Goal: Task Accomplishment & Management: Manage account settings

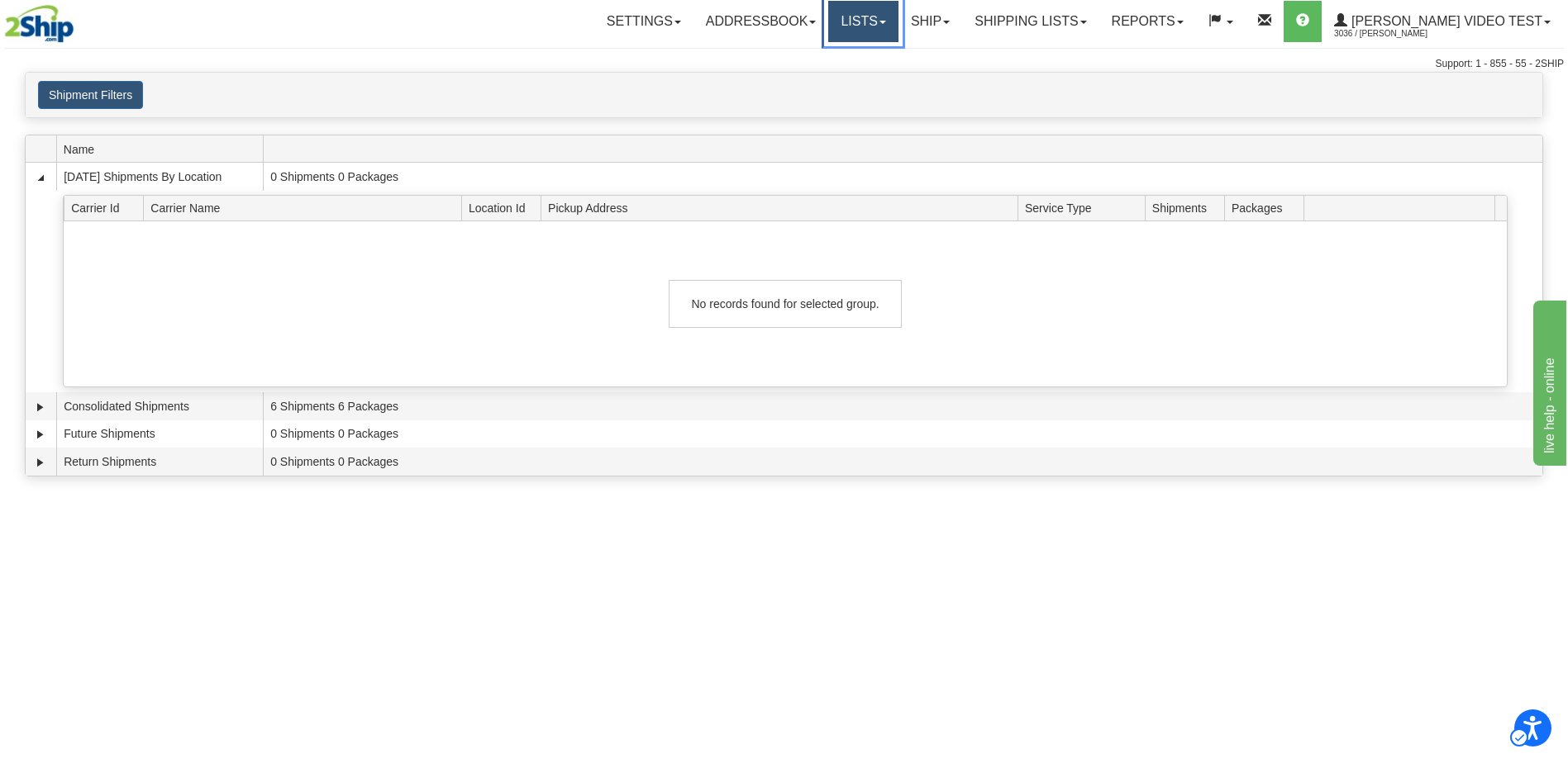
drag, startPoint x: 933, startPoint y: 26, endPoint x: 968, endPoint y: 24, distance: 35.1
click at [898, 26] on link "Lists" at bounding box center [863, 22] width 69 height 42
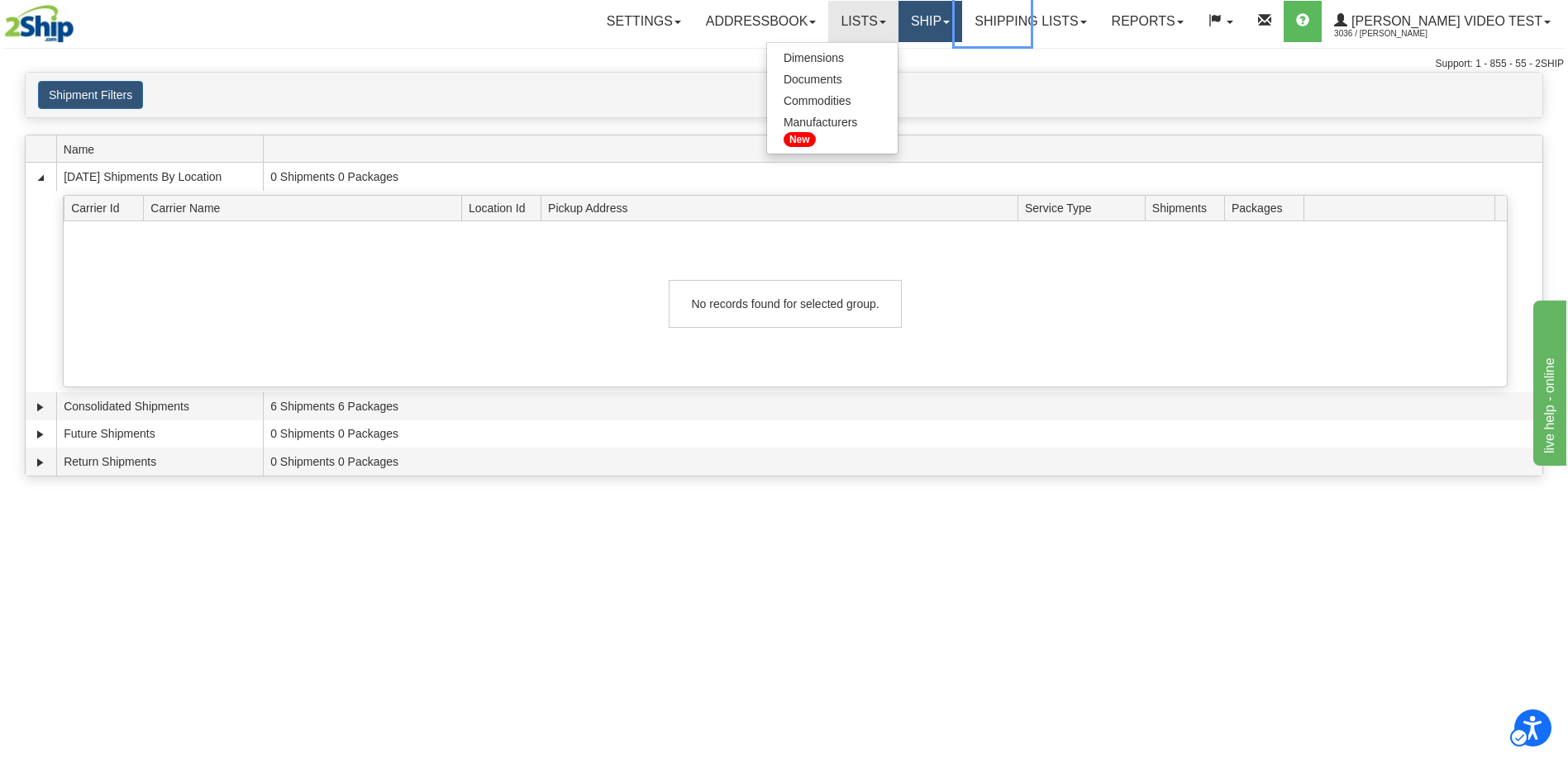
click at [962, 23] on link "Ship" at bounding box center [930, 22] width 63 height 42
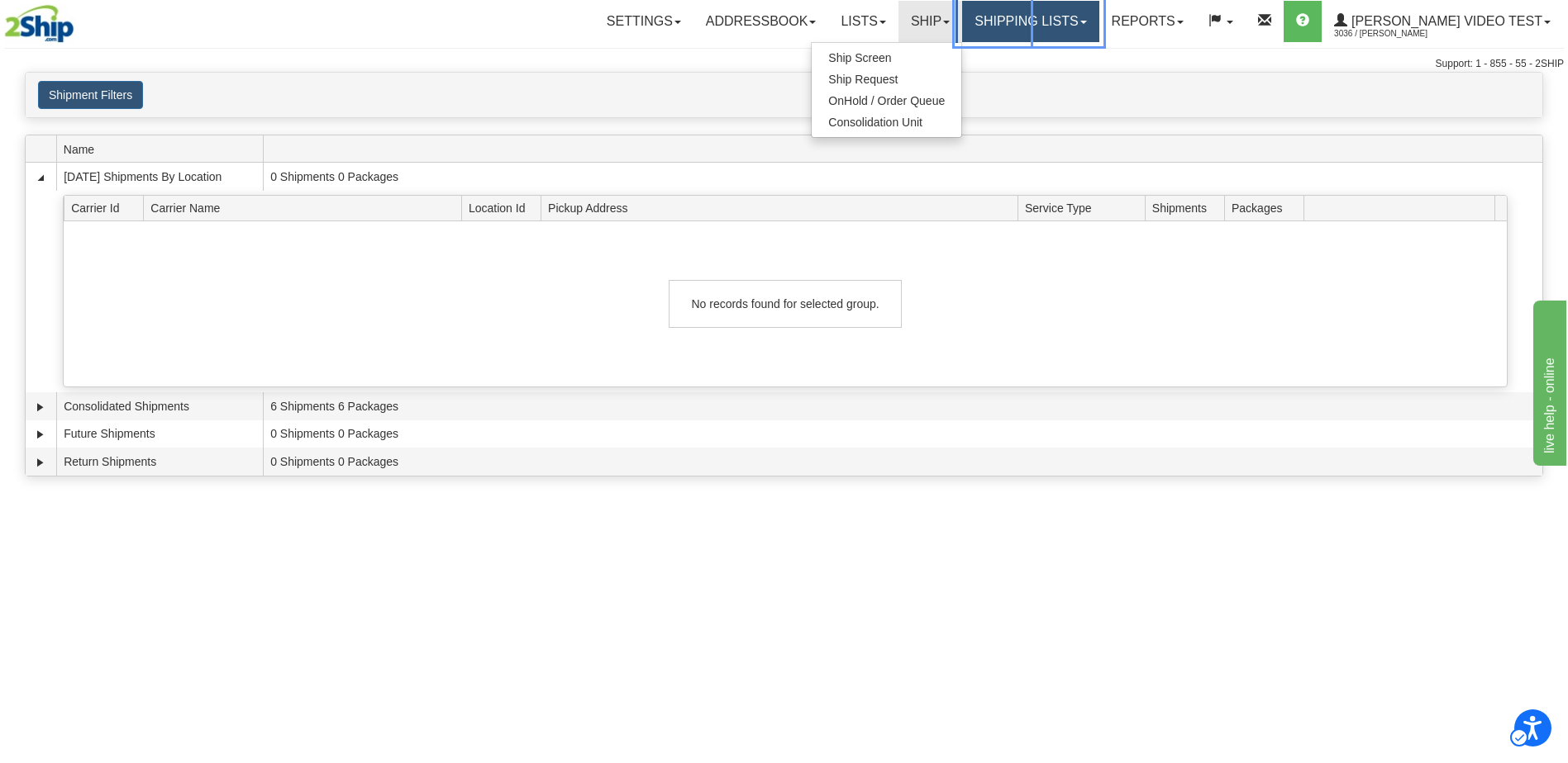
click at [1072, 22] on link "Shipping lists" at bounding box center [1030, 22] width 136 height 42
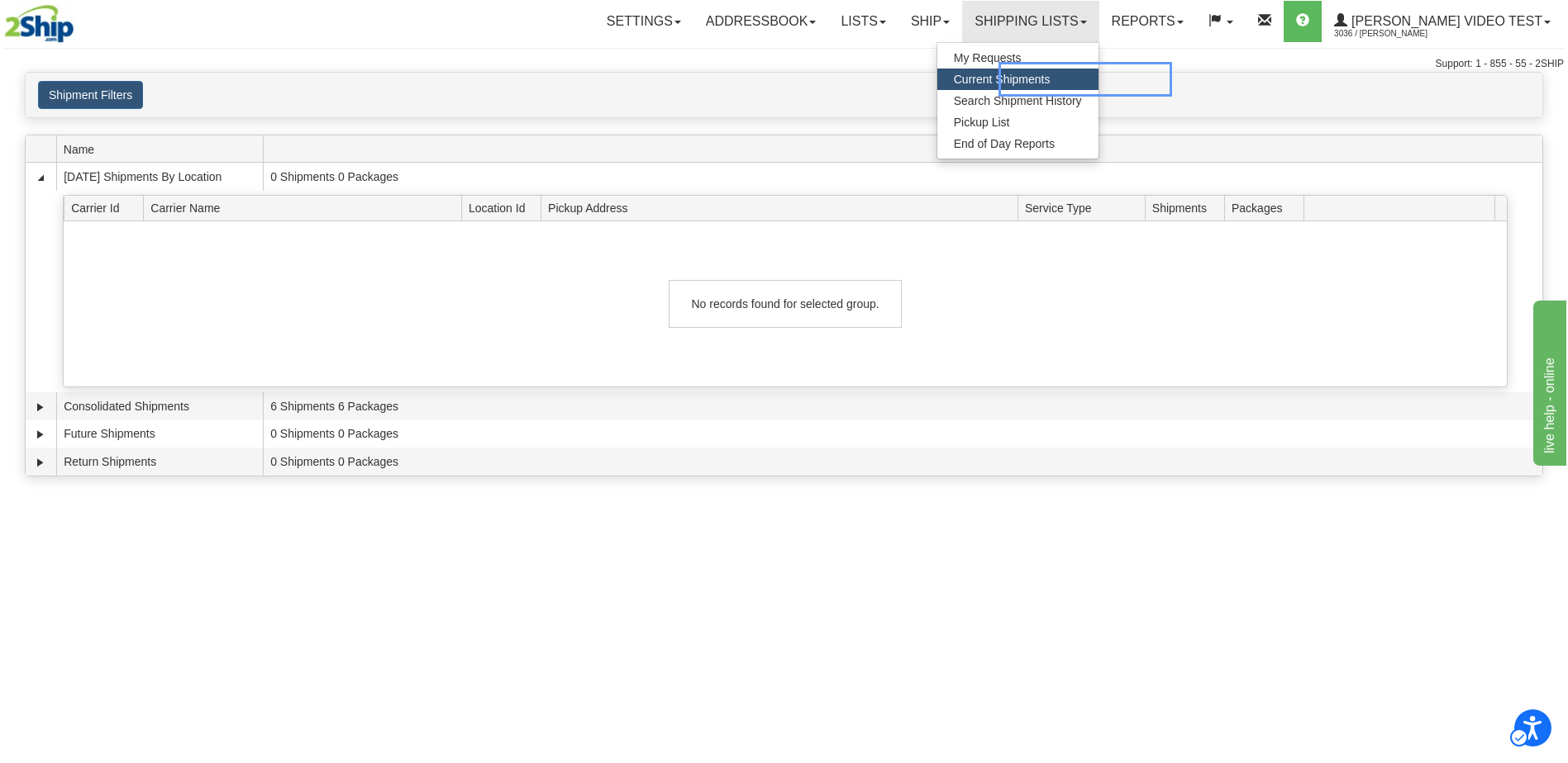
click at [1055, 76] on span "Current Shipments" at bounding box center [1018, 79] width 128 height 16
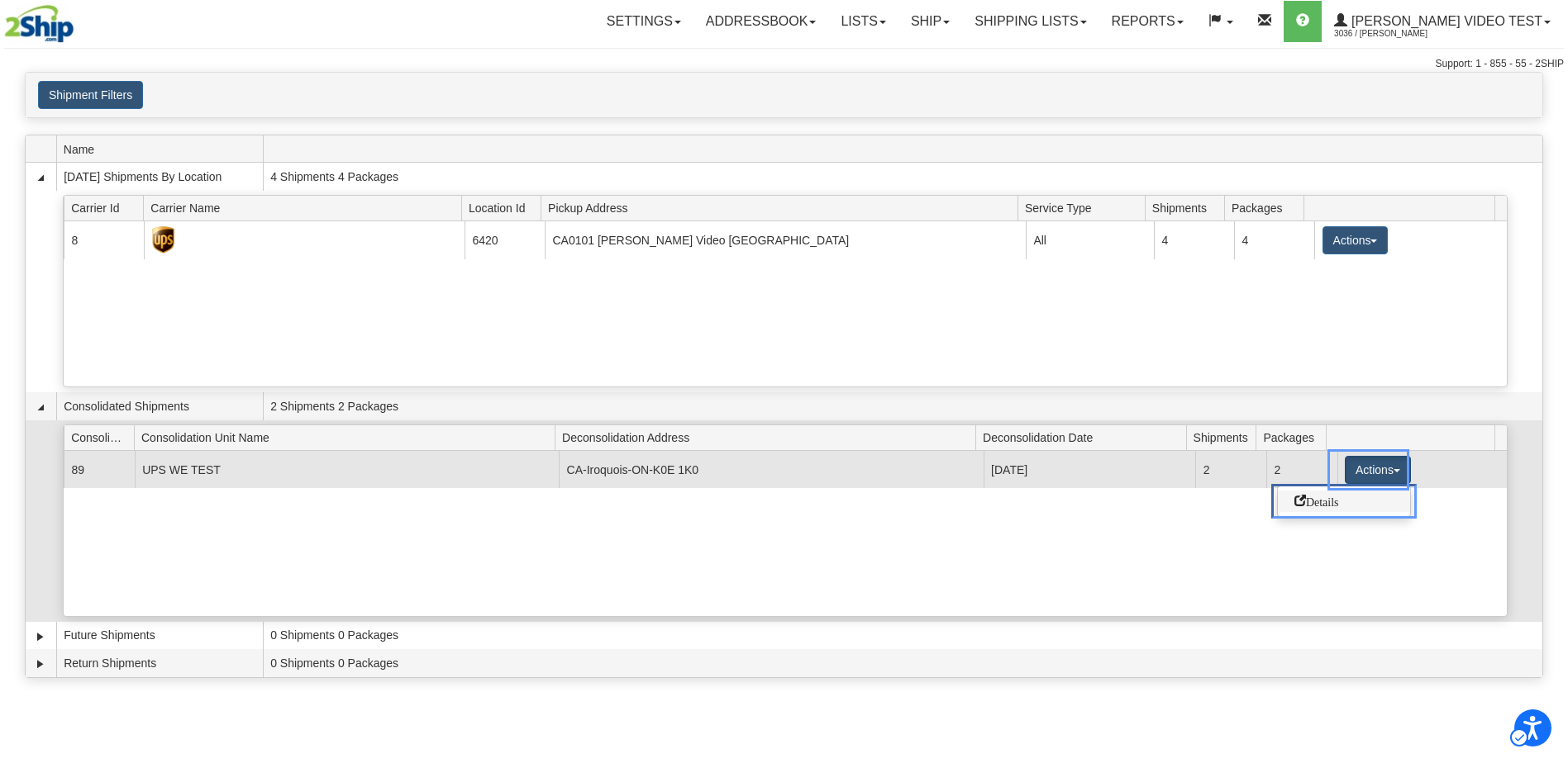
click at [1339, 497] on span "Details" at bounding box center [1316, 500] width 44 height 11
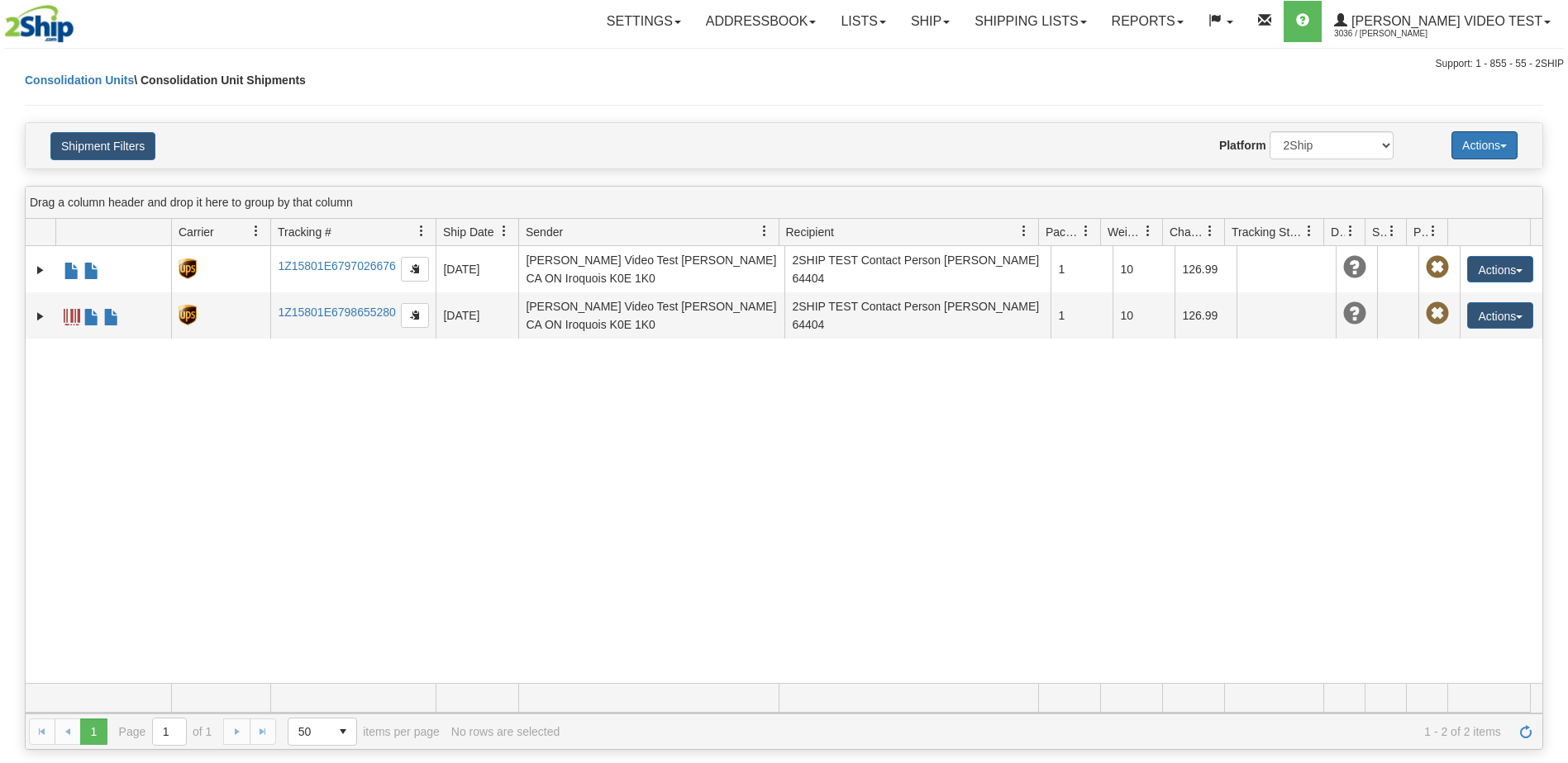
click at [1498, 145] on button "Actions" at bounding box center [1484, 145] width 66 height 28
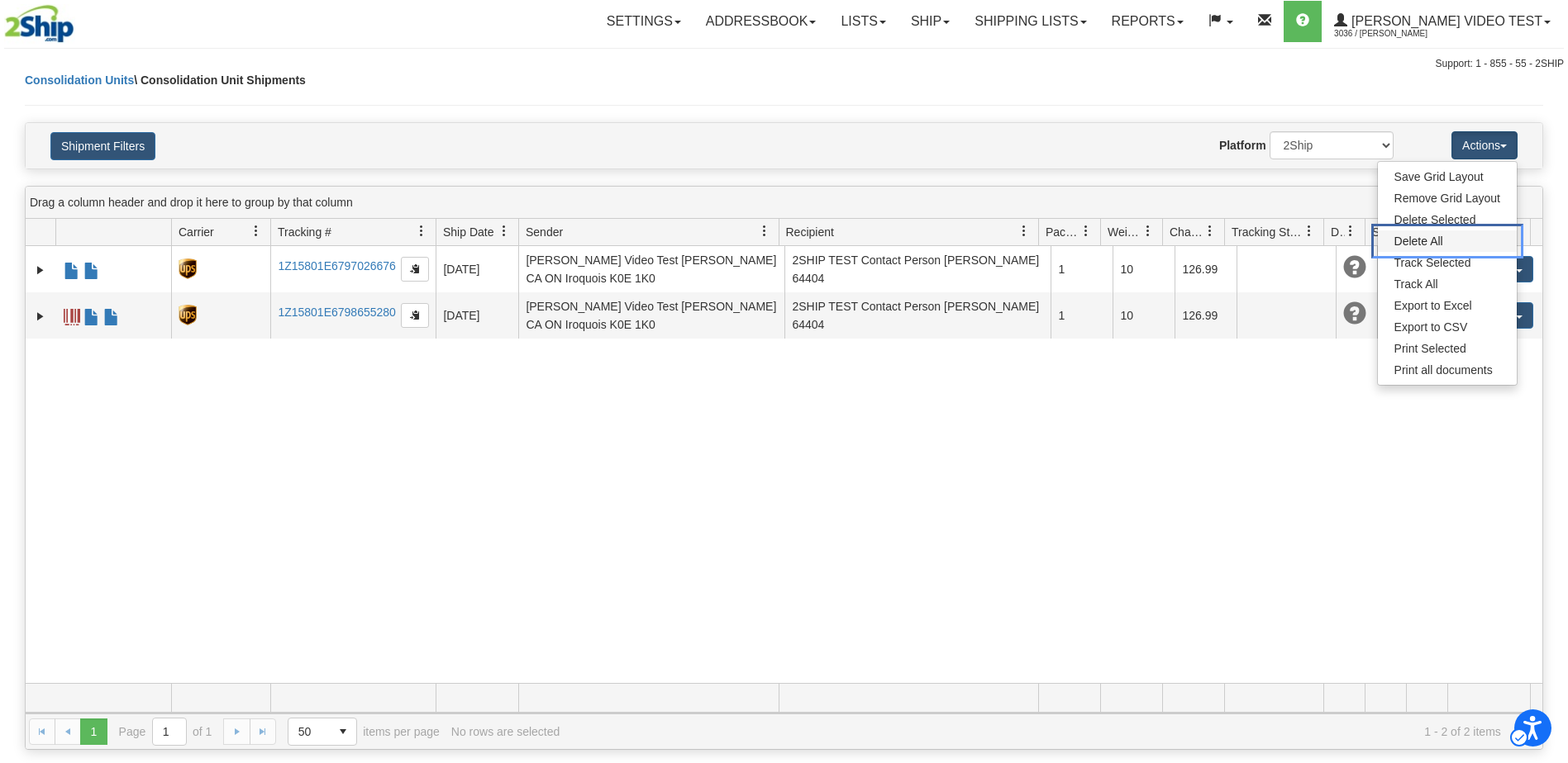
click at [1432, 242] on link "Delete All" at bounding box center [1447, 241] width 139 height 22
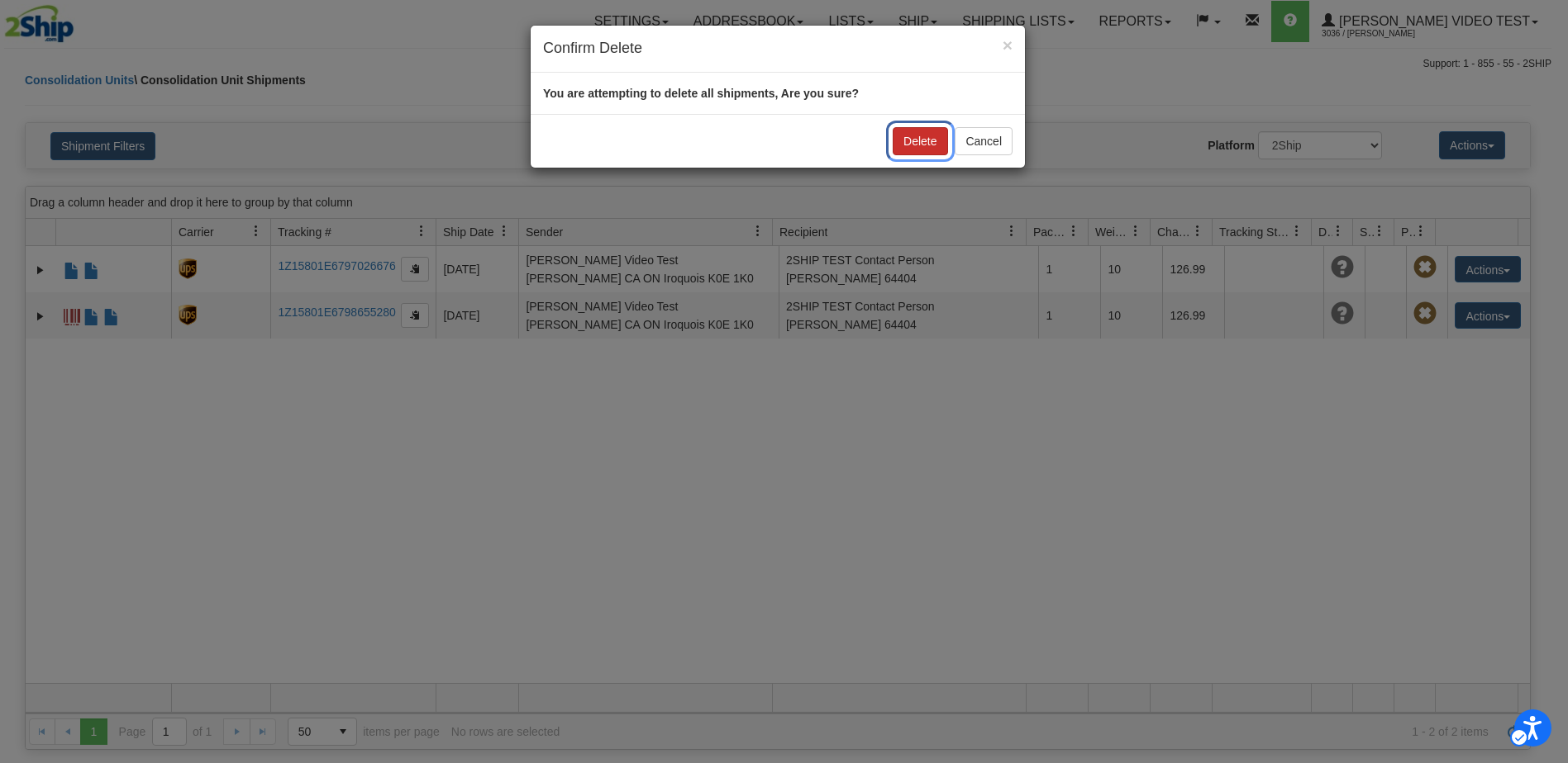
click at [925, 141] on button "Delete" at bounding box center [919, 141] width 55 height 28
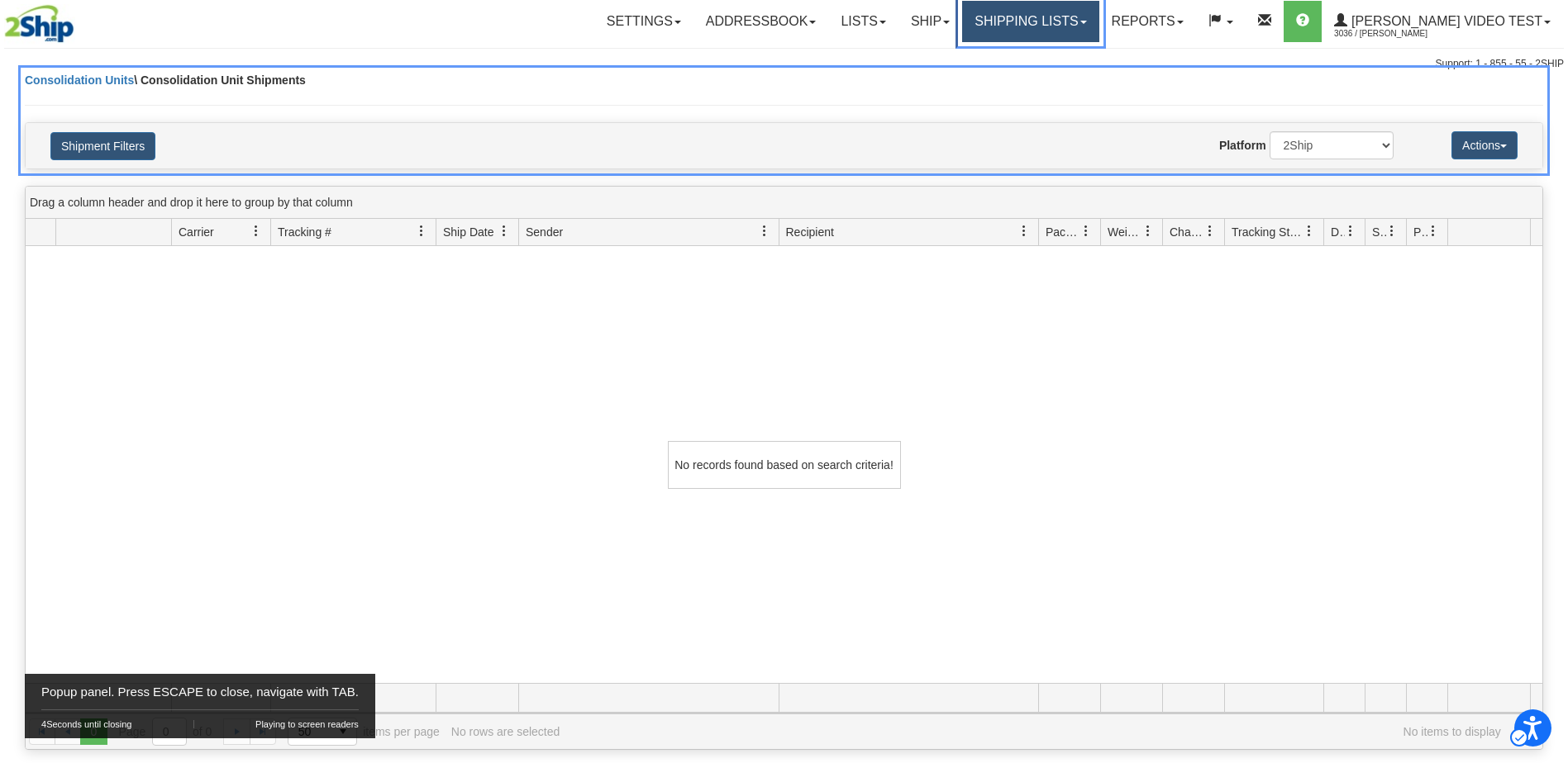
click at [1098, 26] on link "Shipping lists" at bounding box center [1030, 22] width 136 height 42
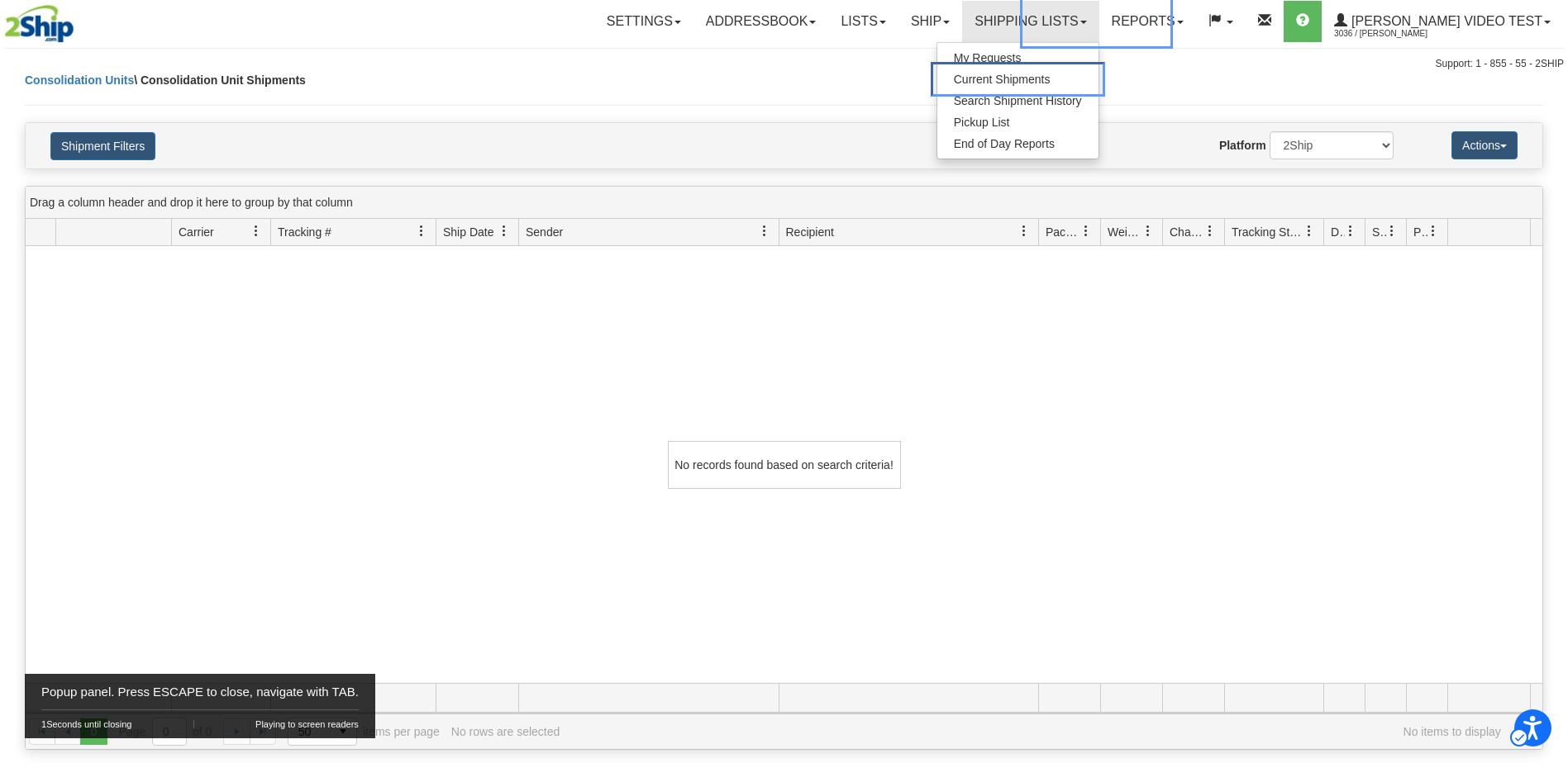
click at [1082, 82] on span "Current Shipments" at bounding box center [1018, 79] width 128 height 16
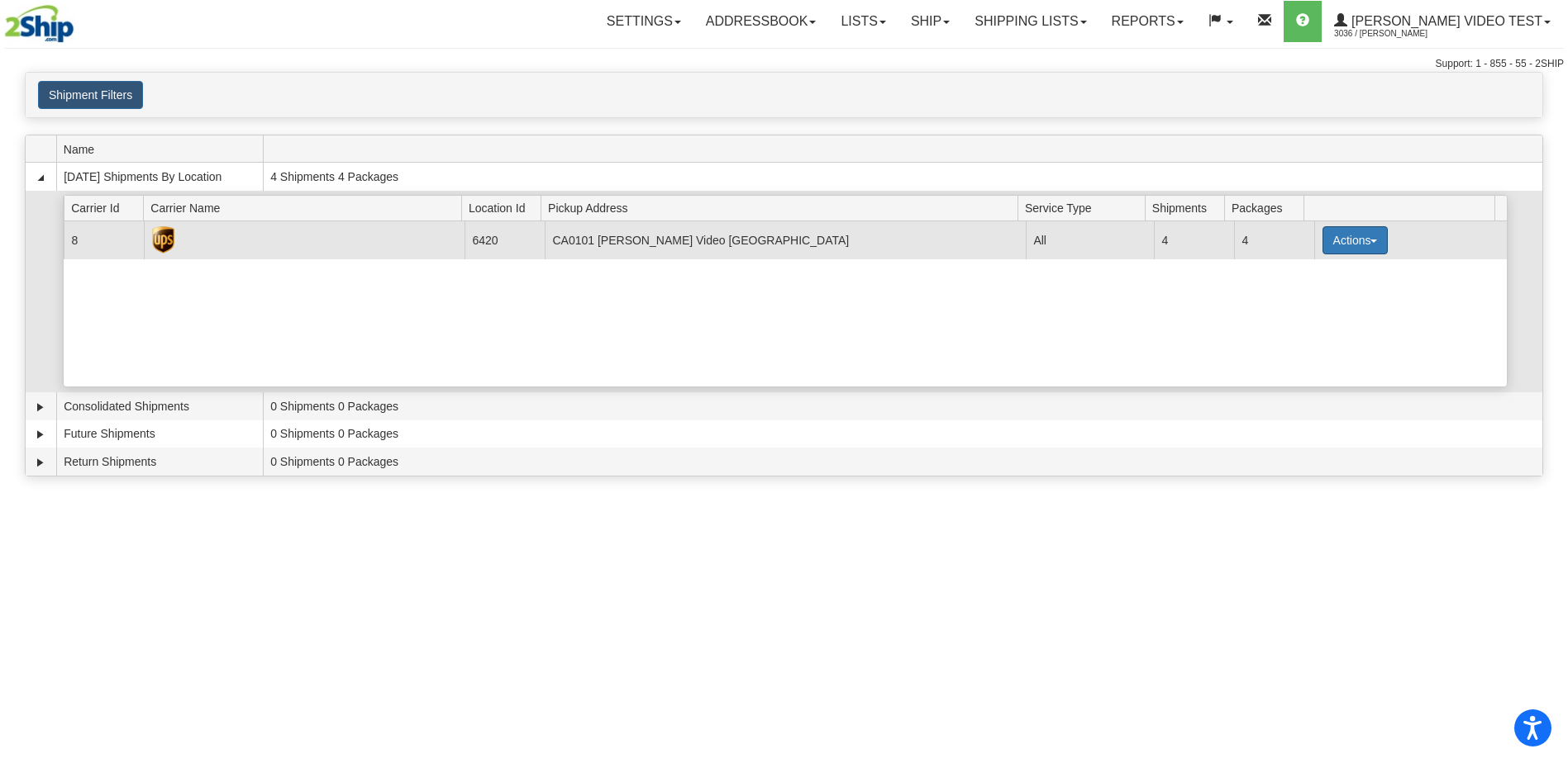
click at [1374, 244] on button "Actions" at bounding box center [1355, 240] width 66 height 28
click at [1334, 266] on link "Details" at bounding box center [1321, 272] width 132 height 22
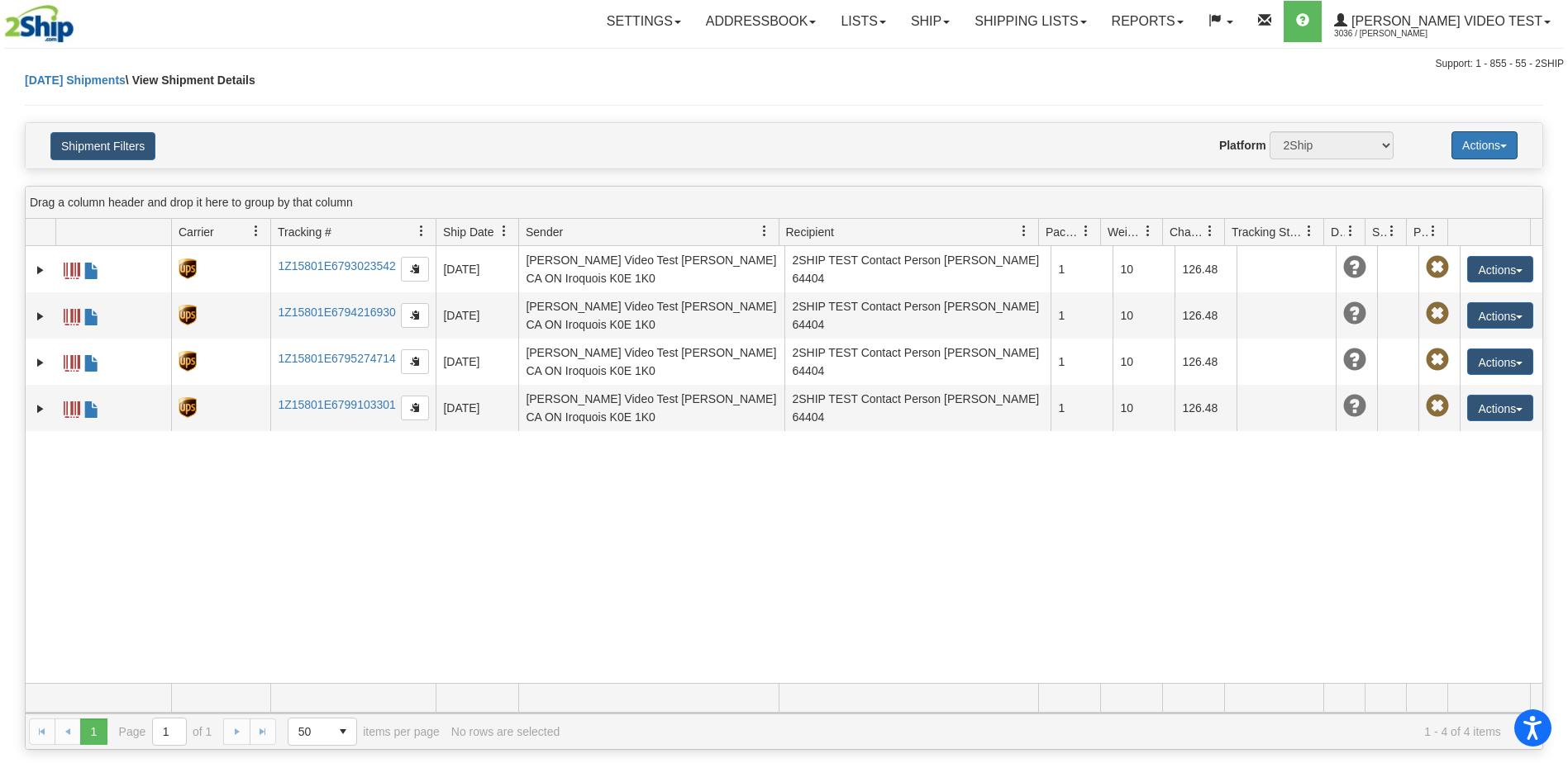
click at [1477, 155] on button "Actions" at bounding box center [1484, 145] width 66 height 28
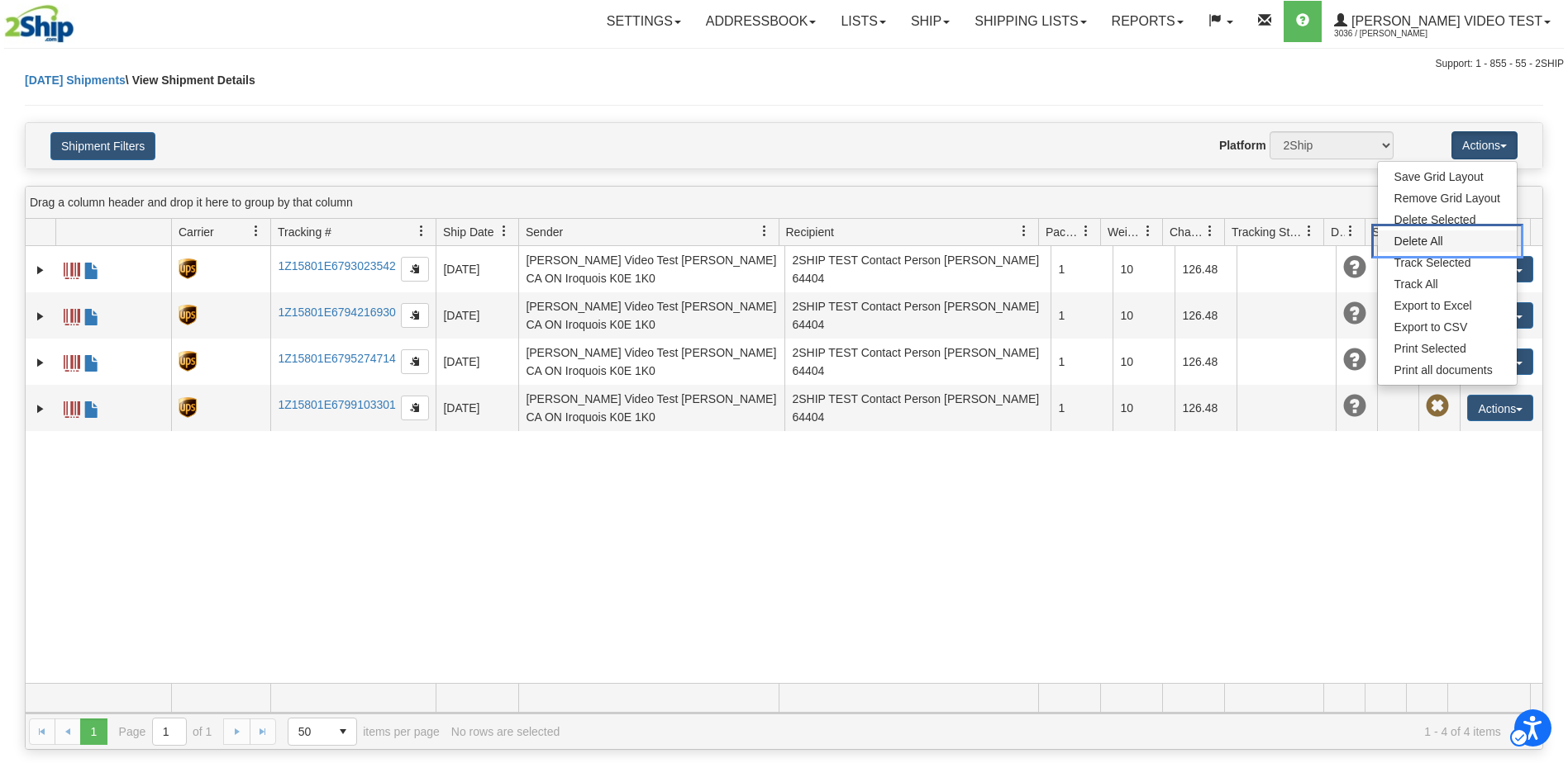
click at [1433, 239] on link "Delete All" at bounding box center [1447, 241] width 139 height 22
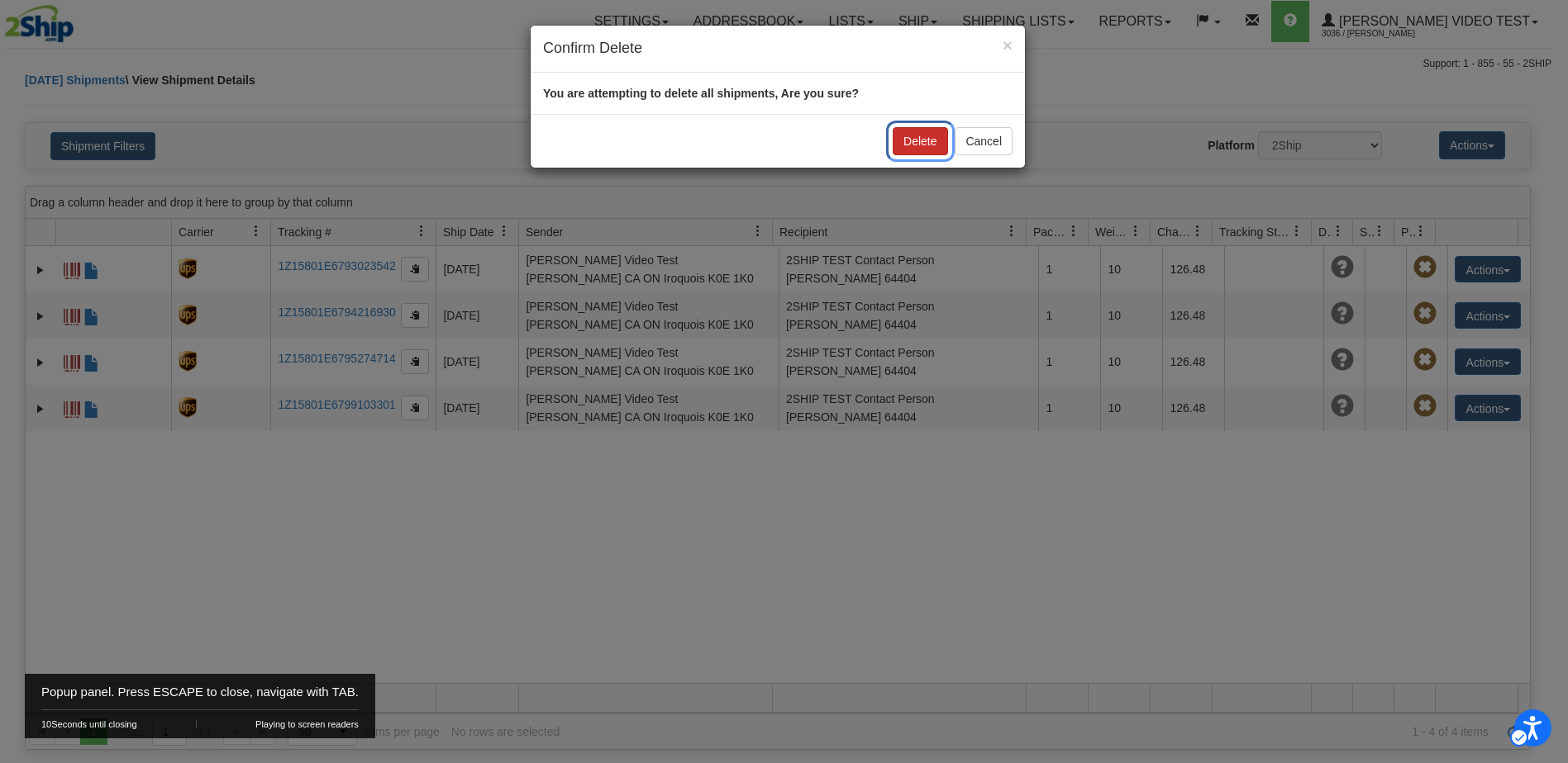
click at [904, 140] on button "Delete" at bounding box center [919, 141] width 55 height 28
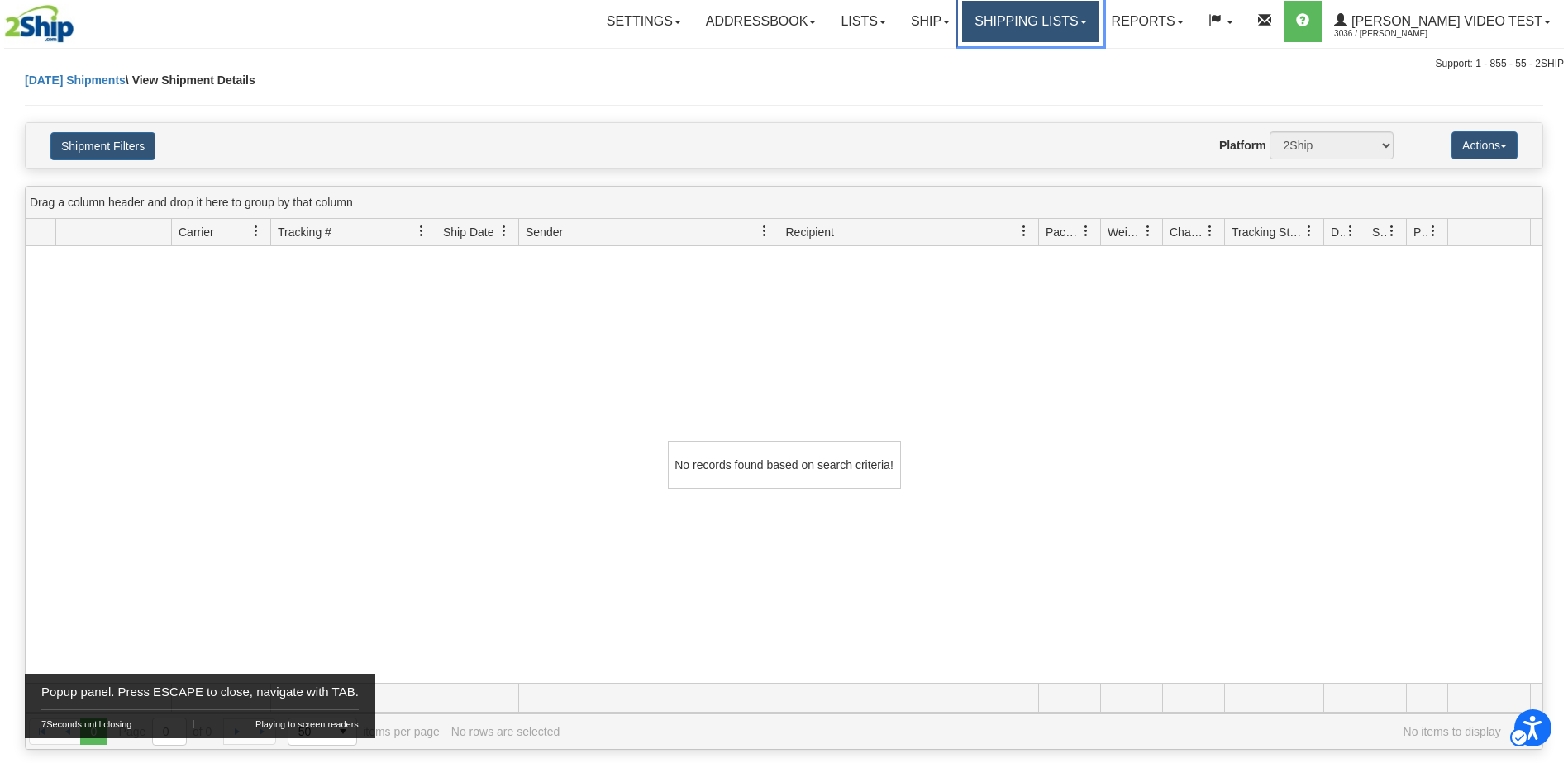
click at [1070, 20] on link "Shipping lists" at bounding box center [1030, 22] width 136 height 42
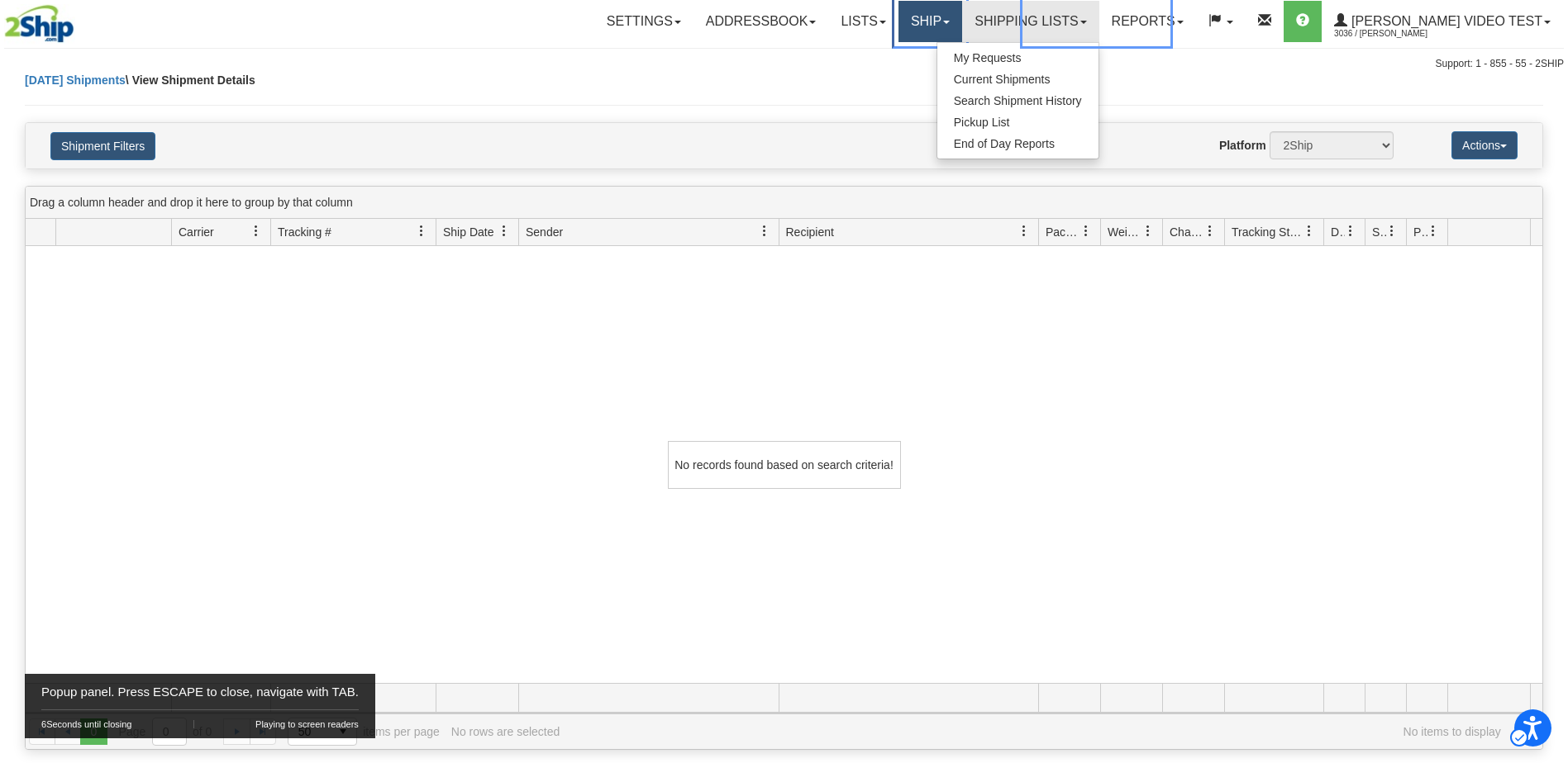
click at [950, 21] on span "Main Menu" at bounding box center [946, 23] width 7 height 3
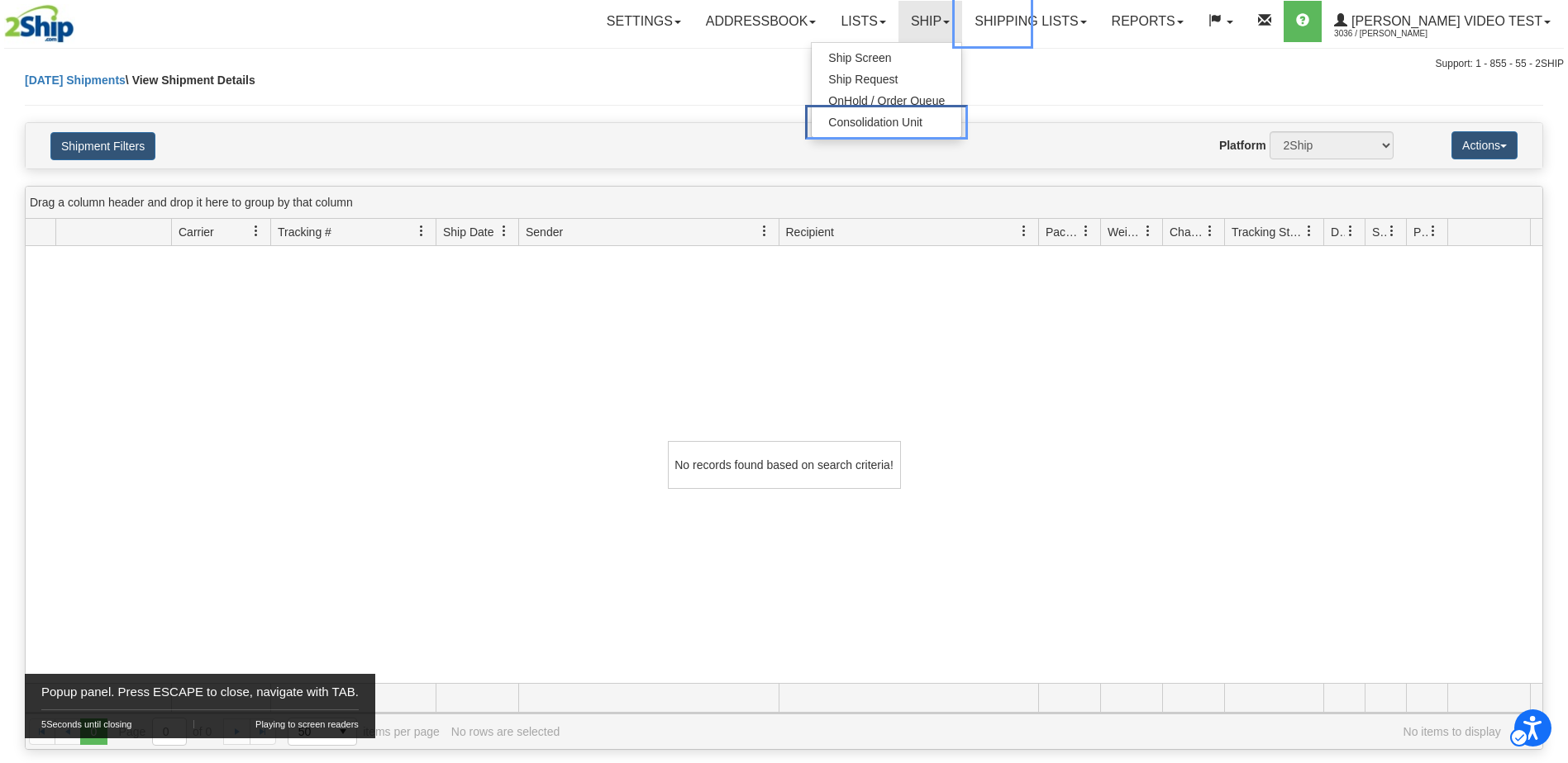
click at [945, 120] on span "Consolidation Unit" at bounding box center [886, 122] width 116 height 16
